Goal: Entertainment & Leisure: Consume media (video, audio)

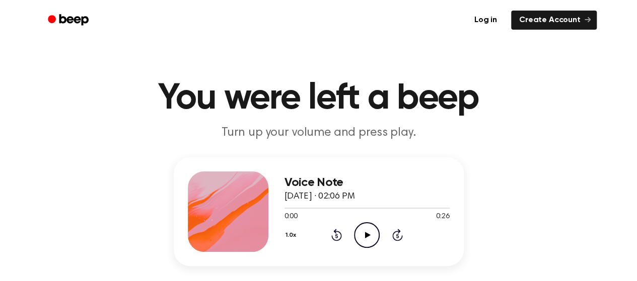
click at [365, 238] on icon "Play Audio" at bounding box center [367, 236] width 26 height 26
click at [375, 235] on icon "Play Audio" at bounding box center [367, 236] width 26 height 26
click at [323, 208] on div at bounding box center [366, 208] width 165 height 1
click at [370, 234] on icon "Play Audio" at bounding box center [367, 236] width 26 height 26
click at [325, 209] on div at bounding box center [366, 208] width 165 height 8
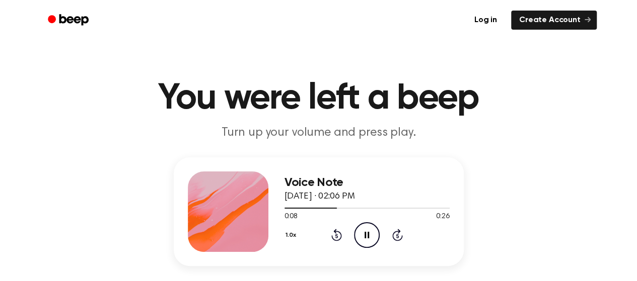
click at [366, 235] on icon at bounding box center [367, 235] width 5 height 7
